Goal: Task Accomplishment & Management: Use online tool/utility

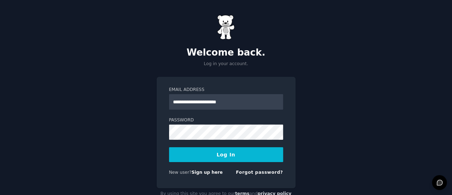
click at [209, 154] on button "Log In" at bounding box center [226, 155] width 114 height 15
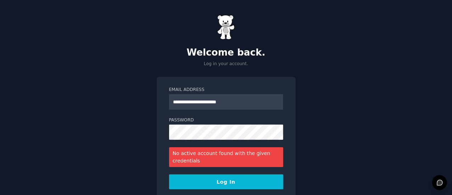
click at [198, 177] on button "Log In" at bounding box center [226, 182] width 114 height 15
click at [204, 187] on button "Log In" at bounding box center [226, 182] width 114 height 15
click at [227, 184] on button "Log In" at bounding box center [226, 182] width 114 height 15
click at [169, 175] on button "Log In" at bounding box center [226, 182] width 114 height 15
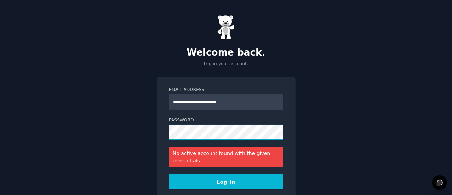
scroll to position [46, 0]
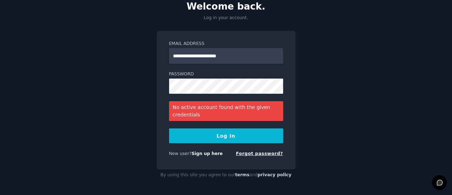
click at [263, 153] on link "Forgot password?" at bounding box center [259, 153] width 47 height 5
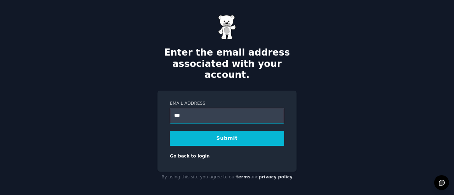
type input "**********"
click at [271, 133] on button "Submit" at bounding box center [227, 138] width 114 height 15
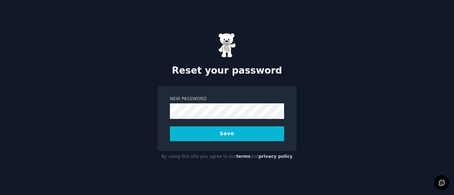
click at [246, 136] on button "Save" at bounding box center [227, 134] width 114 height 15
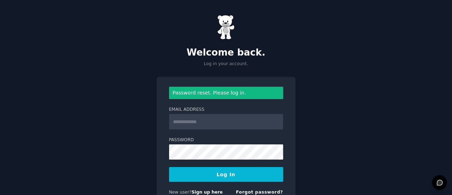
click at [252, 114] on input "Email Address" at bounding box center [226, 122] width 114 height 16
type input "**********"
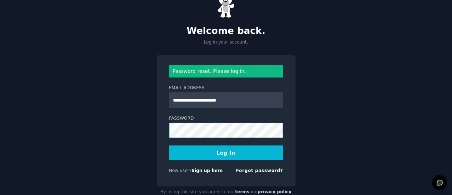
scroll to position [22, 0]
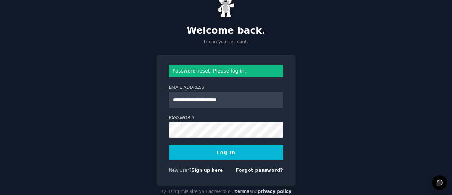
click at [229, 155] on button "Log In" at bounding box center [226, 152] width 114 height 15
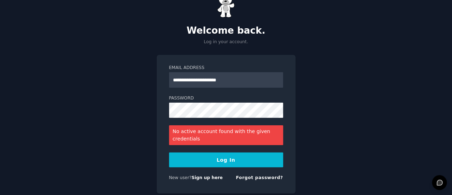
click at [225, 160] on button "Log In" at bounding box center [226, 160] width 114 height 15
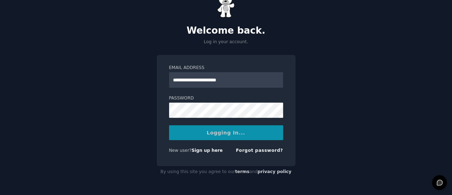
scroll to position [19, 0]
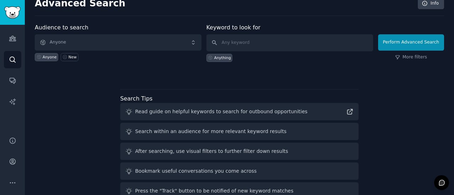
scroll to position [9, 0]
click at [259, 46] on input "text" at bounding box center [289, 43] width 167 height 17
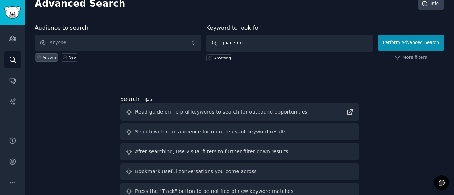
type input "quartz rose"
click button "Perform Advanced Search" at bounding box center [411, 43] width 66 height 16
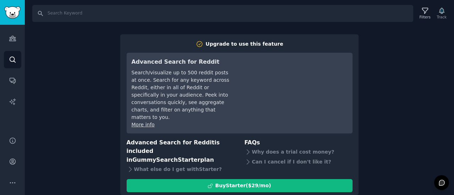
scroll to position [13, 0]
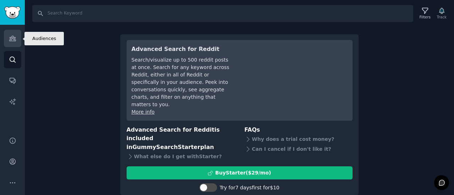
click at [10, 42] on link "Audiences" at bounding box center [12, 38] width 17 height 17
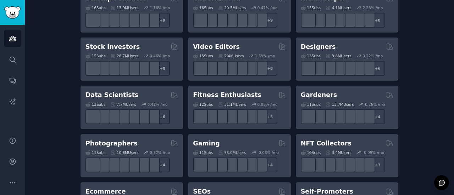
scroll to position [244, 0]
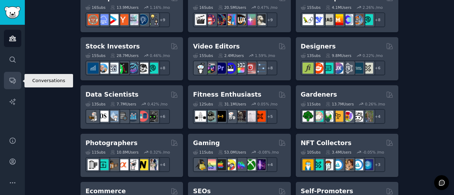
click at [13, 77] on icon "Sidebar" at bounding box center [12, 80] width 7 height 7
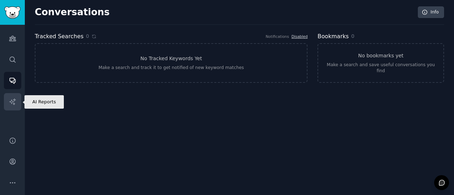
click at [11, 103] on icon "Sidebar" at bounding box center [12, 102] width 6 height 6
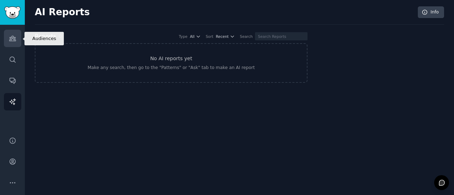
click at [17, 42] on link "Audiences" at bounding box center [12, 38] width 17 height 17
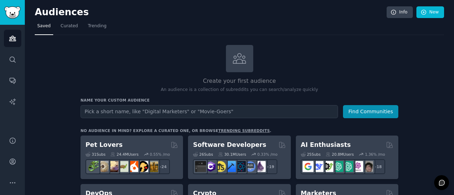
click at [239, 68] on div at bounding box center [239, 58] width 27 height 27
drag, startPoint x: 243, startPoint y: 83, endPoint x: 245, endPoint y: 50, distance: 33.8
click at [245, 50] on div "Create your first audience An audience is a collection of subreddits you can se…" at bounding box center [240, 69] width 318 height 48
click at [245, 50] on div at bounding box center [239, 58] width 27 height 27
click at [242, 73] on div "Create your first audience An audience is a collection of subreddits you can se…" at bounding box center [240, 69] width 318 height 48
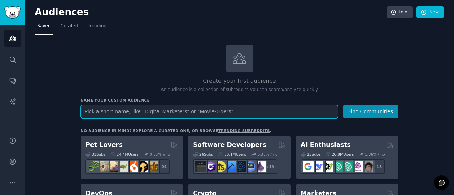
click at [222, 112] on input "text" at bounding box center [210, 111] width 258 height 13
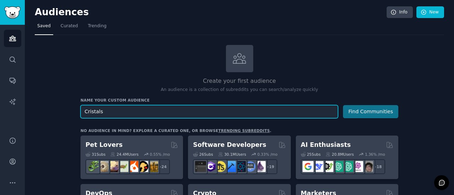
type input "Cristals"
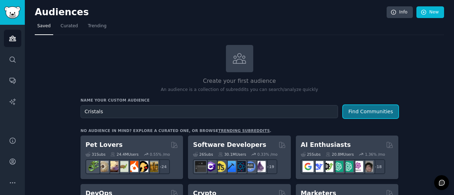
click at [382, 115] on button "Find Communities" at bounding box center [370, 111] width 55 height 13
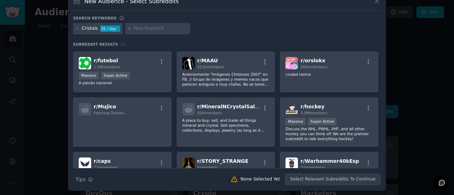
scroll to position [101, 0]
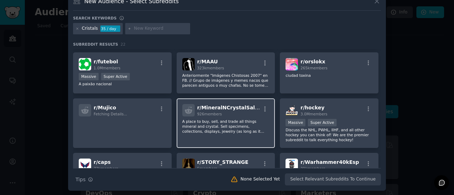
click at [231, 125] on p "A place to buy, sell, and trade all things mineral and crystal. Sell specimens,…" at bounding box center [225, 126] width 87 height 15
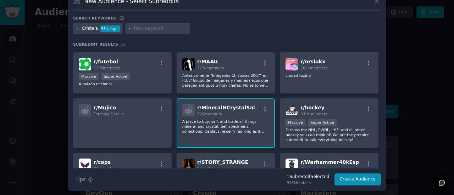
click at [147, 28] on input "text" at bounding box center [161, 29] width 54 height 6
type input "quartz rose"
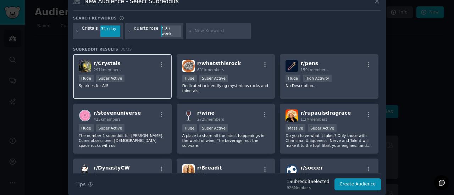
click at [109, 68] on span "291k members" at bounding box center [107, 70] width 27 height 4
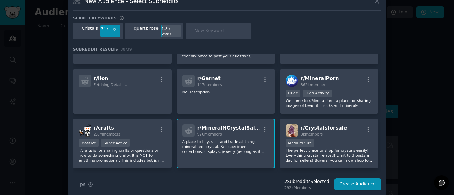
scroll to position [244, 0]
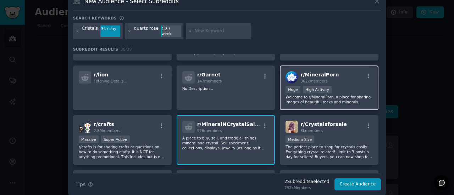
click at [341, 86] on div ">= 80th percentile for submissions / day Huge High Activity" at bounding box center [329, 90] width 87 height 9
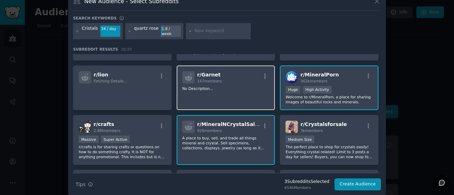
scroll to position [270, 0]
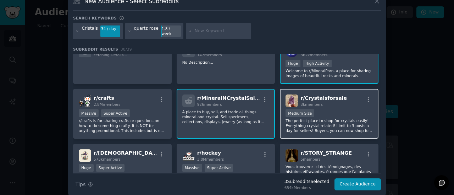
click at [327, 127] on p "The perfect place to shop for crystals easily! Everything crystal related! Limi…" at bounding box center [329, 125] width 87 height 15
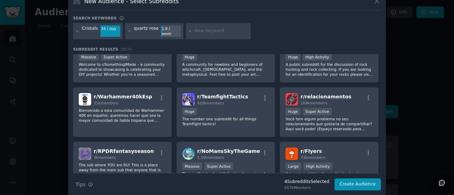
scroll to position [409, 0]
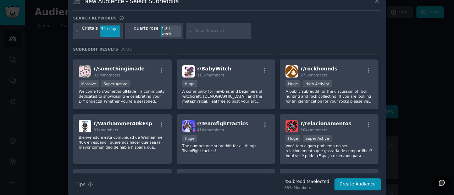
click at [196, 29] on input "text" at bounding box center [221, 31] width 54 height 6
type input "gems"
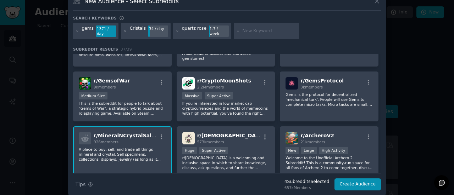
scroll to position [402, 0]
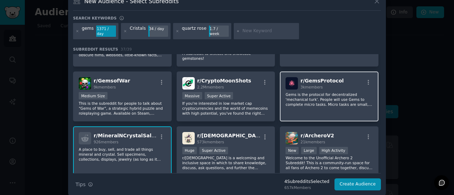
click at [331, 92] on p "Gems is the protocol for decentralized 'mechanical turk'. People will use Gems …" at bounding box center [329, 99] width 87 height 15
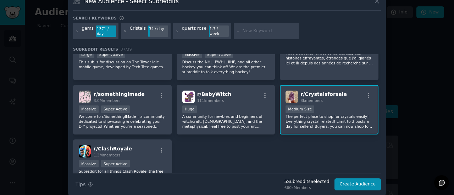
scroll to position [581, 0]
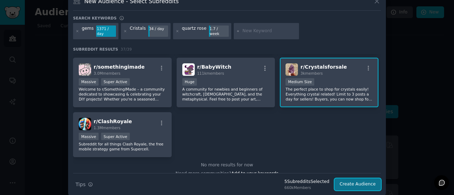
click at [374, 183] on button "Create Audience" at bounding box center [358, 185] width 47 height 12
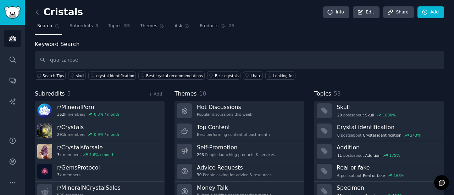
click at [68, 59] on input "quartz rose" at bounding box center [239, 60] width 409 height 18
click at [49, 57] on input "quartz" at bounding box center [239, 60] width 409 height 18
type input "rose quartz"
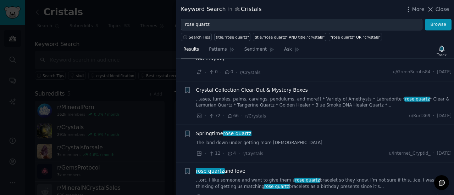
scroll to position [943, 0]
drag, startPoint x: 222, startPoint y: 139, endPoint x: 212, endPoint y: 141, distance: 10.2
drag, startPoint x: 212, startPoint y: 141, endPoint x: 206, endPoint y: 134, distance: 9.3
click at [206, 168] on span "rose quartz" at bounding box center [209, 171] width 29 height 6
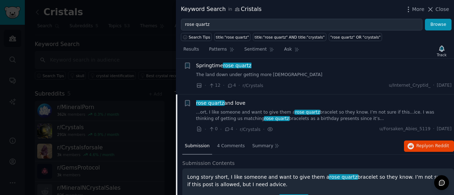
scroll to position [1012, 0]
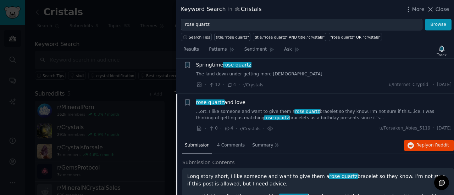
drag, startPoint x: 206, startPoint y: 134, endPoint x: 183, endPoint y: 101, distance: 39.8
click at [183, 101] on li "+ rose quartz and love ...ort, I like someone and want to give them a rose quar…" at bounding box center [315, 116] width 278 height 44
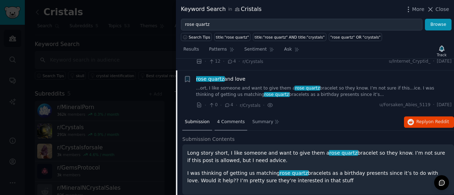
scroll to position [1035, 0]
click at [226, 115] on div "4 Comments" at bounding box center [231, 123] width 33 height 17
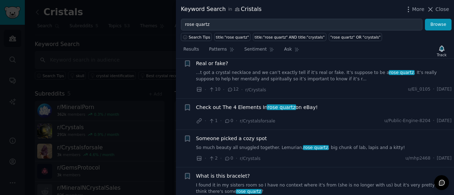
scroll to position [1559, 0]
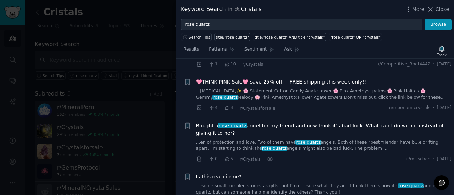
scroll to position [154, 0]
click at [211, 123] on span "Bought a rose quartz angel for my friend and now think it’s bad luck. What can …" at bounding box center [324, 129] width 256 height 15
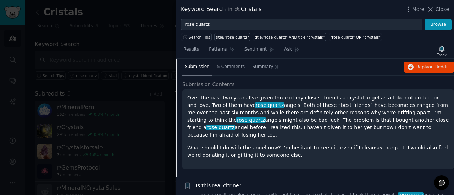
scroll to position [262, 0]
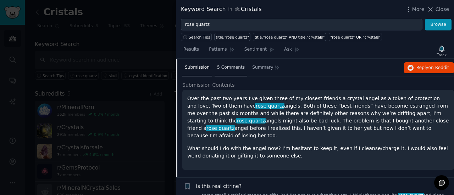
click at [226, 68] on span "5 Comments" at bounding box center [231, 68] width 28 height 6
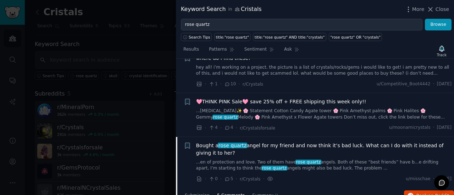
scroll to position [106, 0]
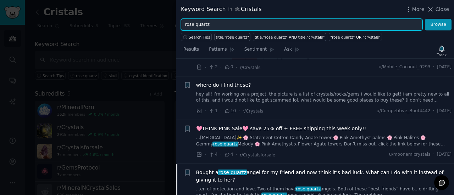
click at [233, 24] on input "rose quartz" at bounding box center [302, 25] width 242 height 12
click at [425, 19] on button "Browse" at bounding box center [438, 25] width 27 height 12
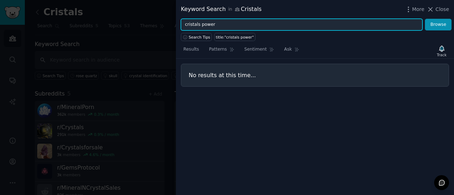
click at [191, 24] on input "cristals power" at bounding box center [302, 25] width 242 height 12
drag, startPoint x: 191, startPoint y: 24, endPoint x: 187, endPoint y: 25, distance: 3.9
click at [187, 25] on input "cristals power" at bounding box center [302, 25] width 242 height 12
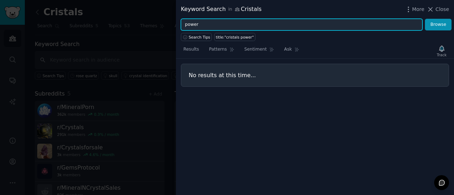
click at [425, 19] on button "Browse" at bounding box center [438, 25] width 27 height 12
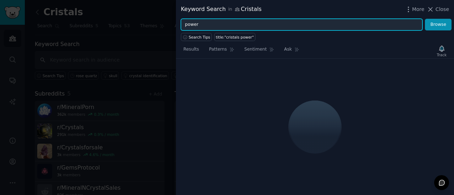
click at [187, 25] on input "power" at bounding box center [302, 25] width 242 height 12
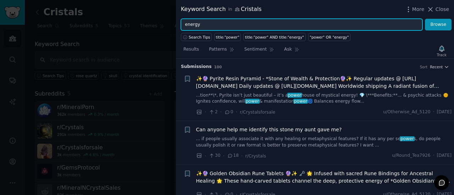
click at [425, 19] on button "Browse" at bounding box center [438, 25] width 27 height 12
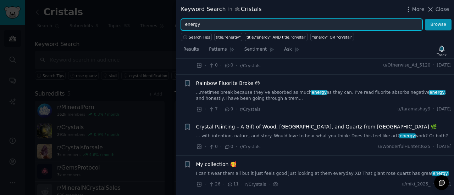
scroll to position [761, 0]
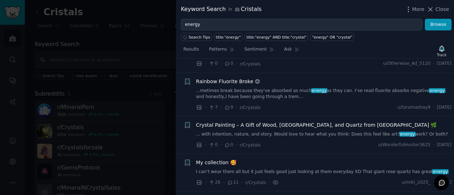
click at [222, 159] on span "My collection 🥰" at bounding box center [216, 162] width 40 height 7
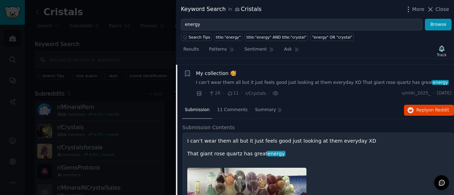
scroll to position [841, 0]
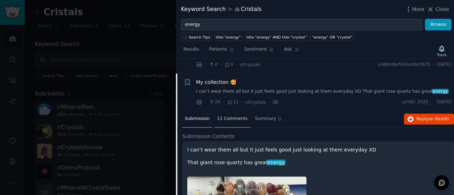
click at [220, 111] on div "11 Comments" at bounding box center [232, 119] width 35 height 17
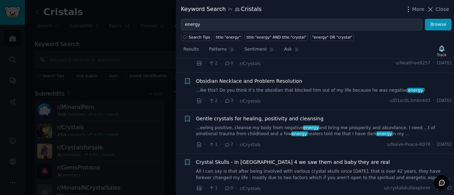
scroll to position [1080, 0]
click at [235, 125] on link "...eeling positive, cleanse my body from negative energy and bring me prosperit…" at bounding box center [324, 131] width 256 height 12
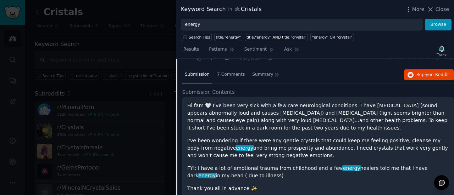
scroll to position [1049, 0]
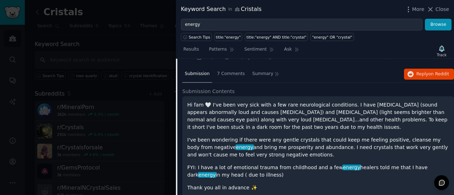
click at [252, 115] on p "Hi fam 🤍 I've been very sick with a few rare neurological conditions. I have hy…" at bounding box center [318, 116] width 262 height 30
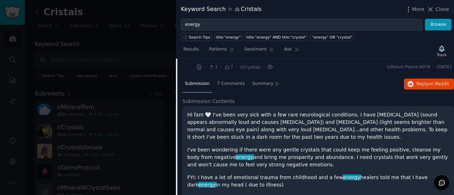
scroll to position [1039, 0]
click at [225, 81] on span "7 Comments" at bounding box center [231, 84] width 28 height 6
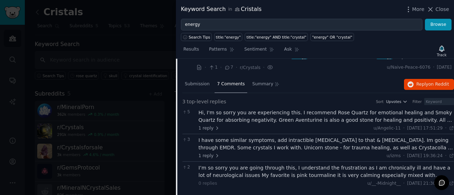
click at [239, 126] on div "1 reply u/Angelic-11 · Thu 18/09/2025 17:51:29 Thu 18/09/2025 ·" at bounding box center [327, 129] width 256 height 6
click at [211, 126] on span "1 reply" at bounding box center [209, 129] width 21 height 6
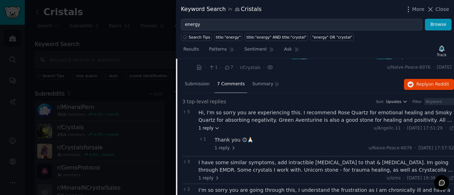
scroll to position [1122, 0]
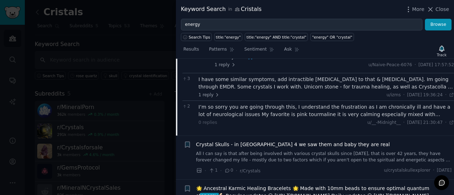
click at [212, 116] on div "2 I’m so sorry you are going through this, I understand the frustration as I am…" at bounding box center [318, 115] width 272 height 28
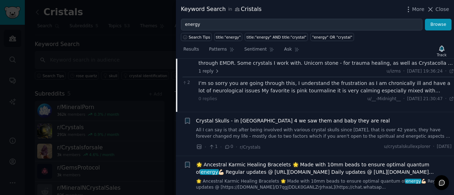
scroll to position [1224, 0]
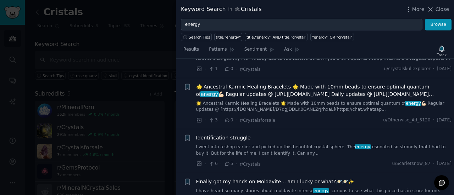
click at [214, 144] on link "I went into a shop earlier and picked up this beautiful crystal sphere. The ene…" at bounding box center [324, 150] width 256 height 12
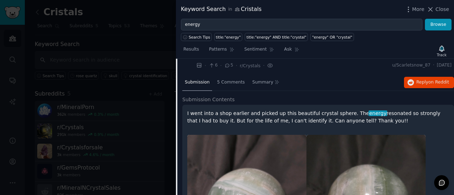
scroll to position [1179, 0]
click at [230, 75] on div "5 Comments" at bounding box center [231, 83] width 33 height 17
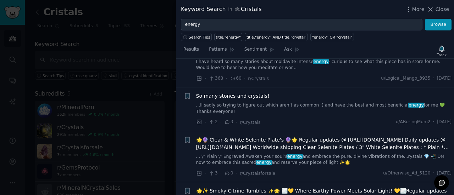
scroll to position [1293, 0]
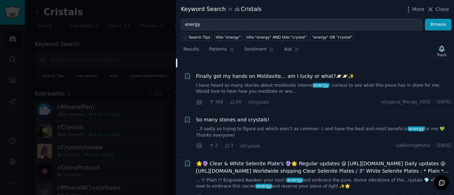
click at [233, 100] on icon at bounding box center [233, 102] width 6 height 5
click at [236, 83] on link "I have heard so many stories about moldavite intense energy - curious to see wh…" at bounding box center [324, 89] width 256 height 12
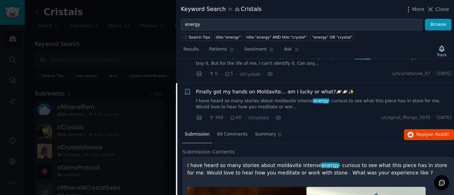
scroll to position [1171, 0]
click at [226, 131] on span "60 Comments" at bounding box center [232, 134] width 31 height 6
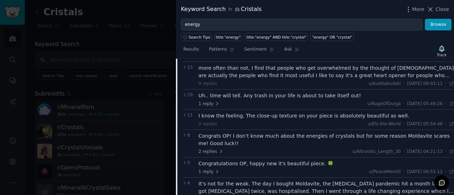
scroll to position [1327, 0]
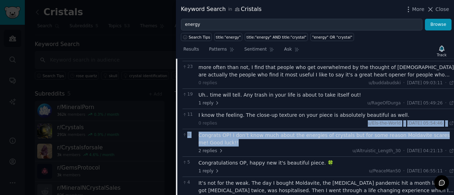
drag, startPoint x: 250, startPoint y: 114, endPoint x: 258, endPoint y: 133, distance: 20.6
click at [258, 133] on div "Congrats OP! I don’t know much about the energies of crystals but for some reas…" at bounding box center [327, 139] width 256 height 15
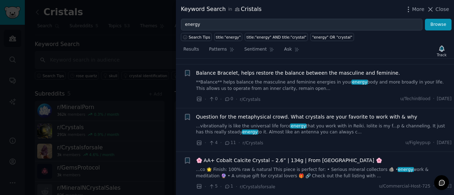
scroll to position [2005, 0]
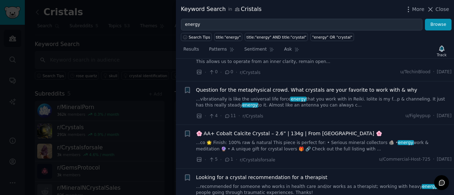
click at [226, 114] on icon at bounding box center [227, 116] width 6 height 5
click at [231, 96] on link "...vibrationally is like the universal life force energy that you work with in …" at bounding box center [324, 102] width 256 height 12
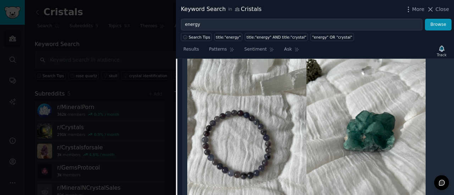
scroll to position [1759, 0]
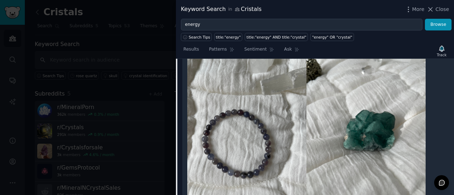
click at [238, 128] on img at bounding box center [246, 129] width 119 height 159
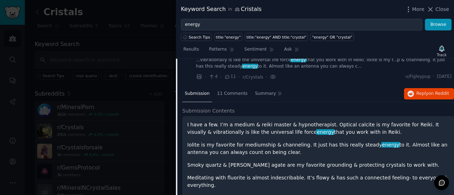
scroll to position [1446, 0]
click at [230, 86] on div "11 Comments" at bounding box center [232, 94] width 35 height 17
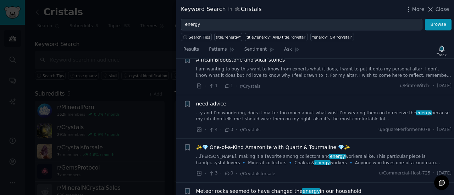
scroll to position [1784, 0]
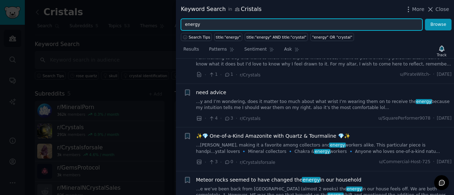
click at [183, 27] on input "energy" at bounding box center [302, 25] width 242 height 12
type input "Rose quartz energy"
click at [425, 19] on button "Browse" at bounding box center [438, 25] width 27 height 12
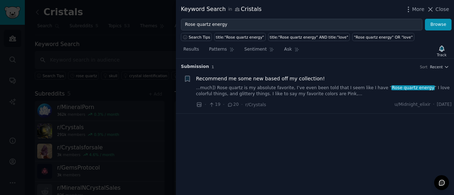
click at [227, 90] on link "...much]) Rose quartz is my absolute favorite, I’ve even been told that I seem …" at bounding box center [324, 91] width 256 height 12
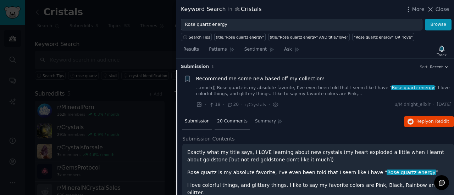
click at [231, 118] on span "20 Comments" at bounding box center [232, 121] width 31 height 6
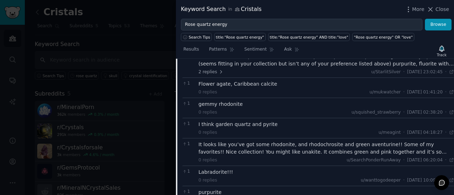
scroll to position [276, 0]
